Goal: Navigation & Orientation: Find specific page/section

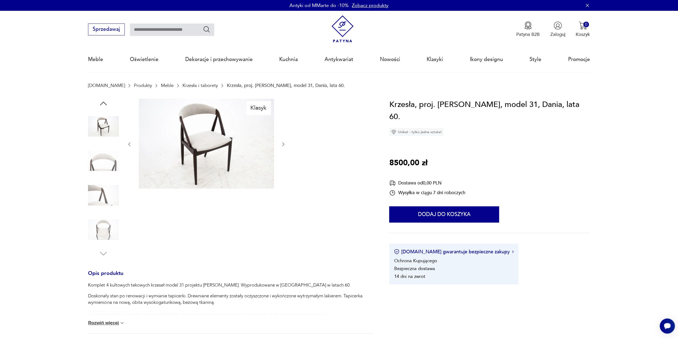
click at [107, 158] on img at bounding box center [103, 160] width 31 height 31
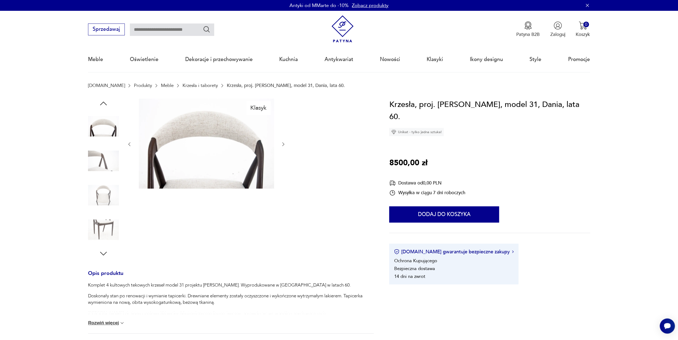
click at [103, 190] on img at bounding box center [103, 195] width 31 height 31
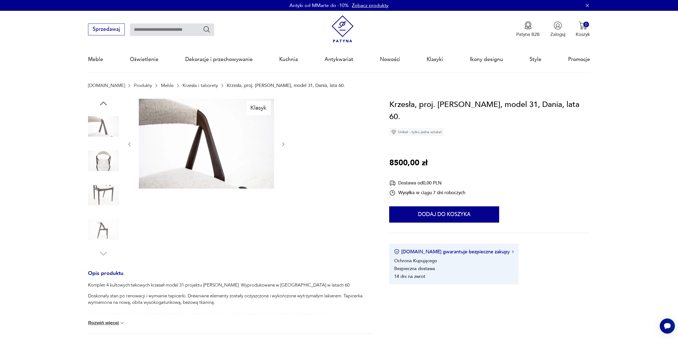
click at [104, 192] on img at bounding box center [103, 195] width 31 height 31
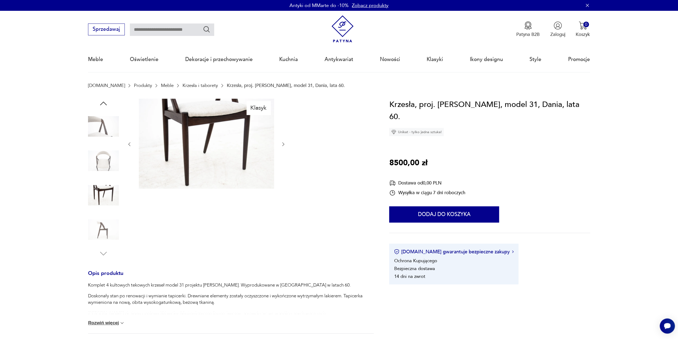
click at [106, 232] on img at bounding box center [103, 229] width 31 height 31
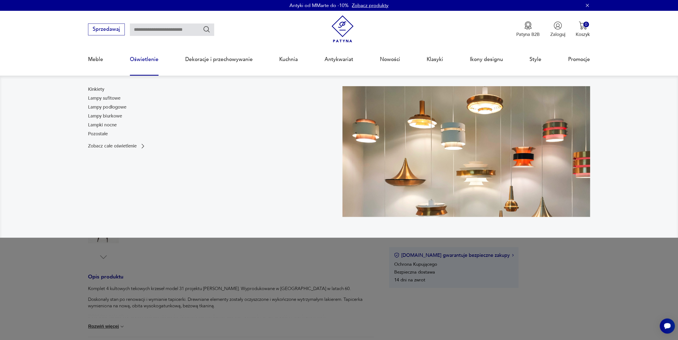
click at [151, 60] on link "Oświetlenie" at bounding box center [144, 59] width 29 height 25
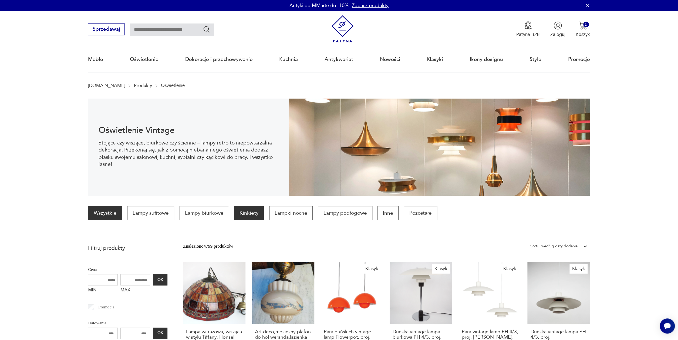
click at [241, 216] on p "Kinkiety" at bounding box center [249, 213] width 30 height 14
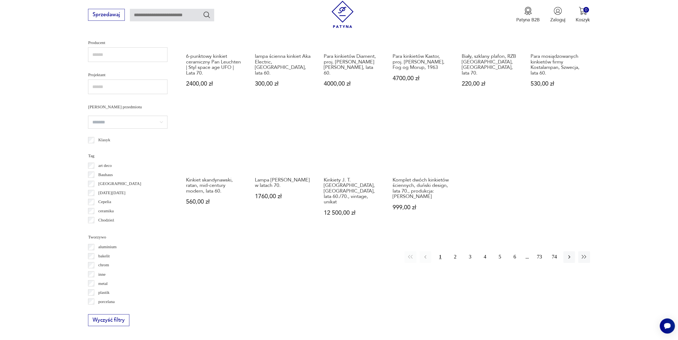
scroll to position [404, 0]
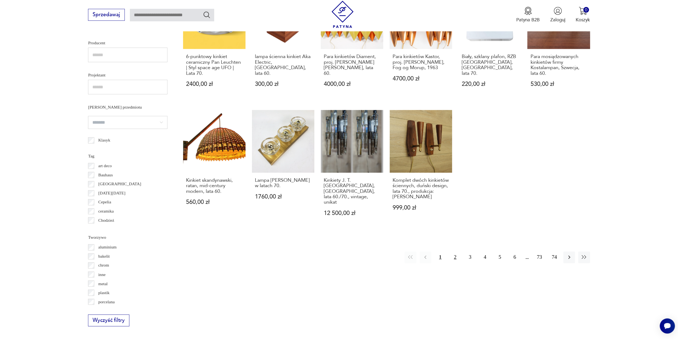
click at [456, 251] on button "2" at bounding box center [455, 257] width 12 height 12
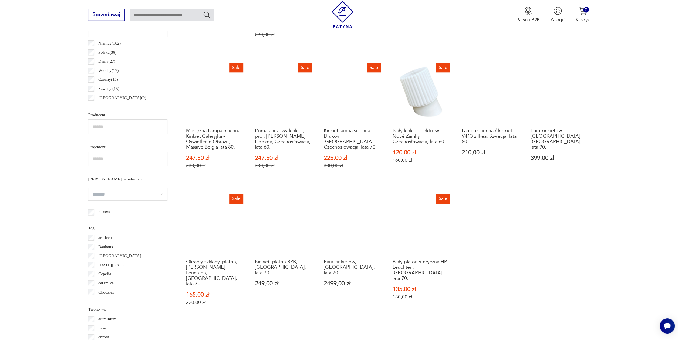
scroll to position [354, 0]
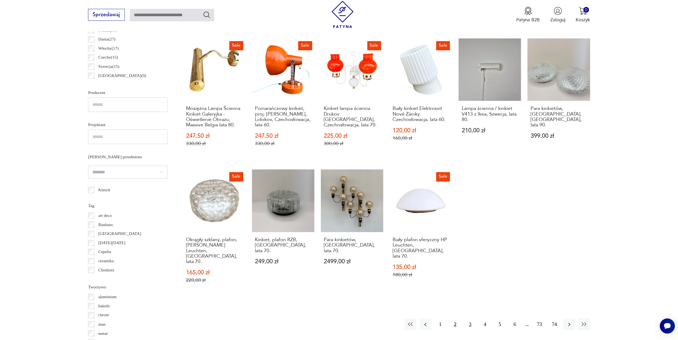
click at [471, 318] on button "3" at bounding box center [470, 324] width 12 height 12
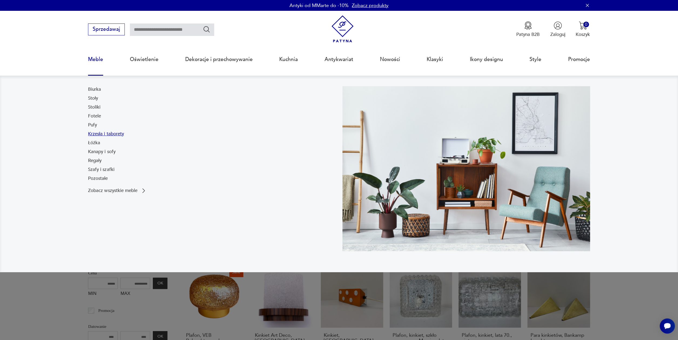
click at [100, 134] on link "Krzesła i taborety" at bounding box center [106, 134] width 36 height 6
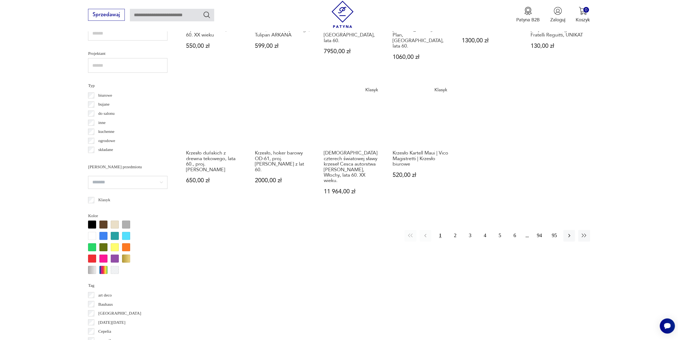
scroll to position [425, 0]
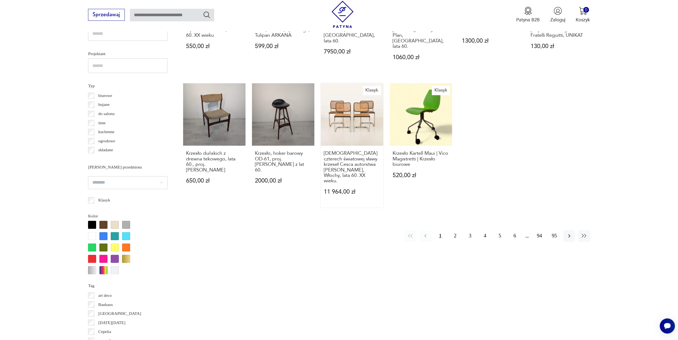
click at [348, 109] on link "Klasyk Zestaw czterech światowej sławy krzeseł Cesca autorstwa [PERSON_NAME], W…" at bounding box center [352, 145] width 62 height 124
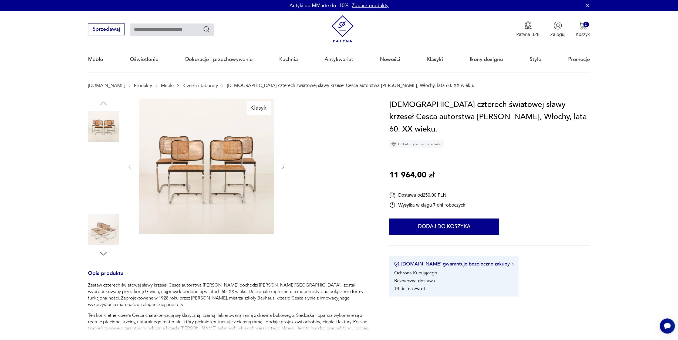
click at [101, 160] on img at bounding box center [103, 160] width 31 height 31
click at [103, 191] on img at bounding box center [103, 195] width 31 height 31
